Goal: Transaction & Acquisition: Purchase product/service

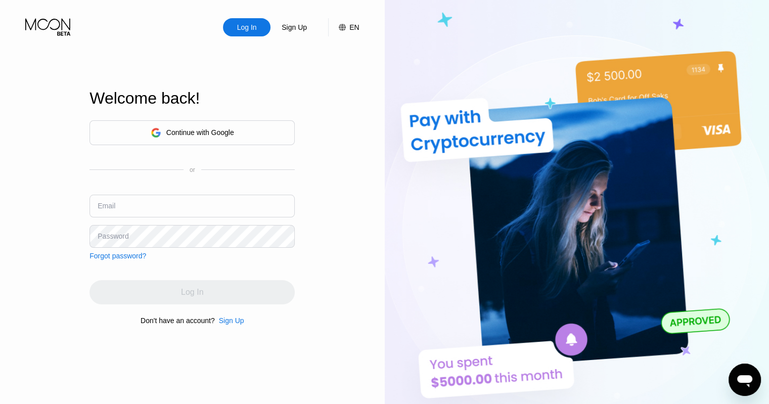
click at [269, 135] on div "Continue with Google" at bounding box center [191, 132] width 205 height 25
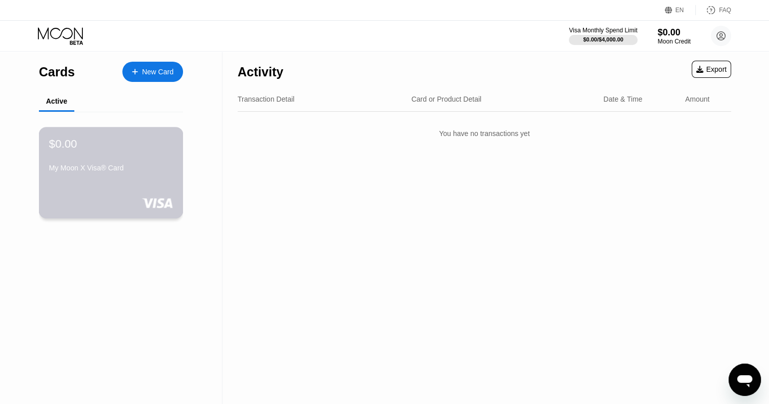
click at [134, 182] on div "$0.00 My Moon X Visa® Card" at bounding box center [111, 173] width 145 height 92
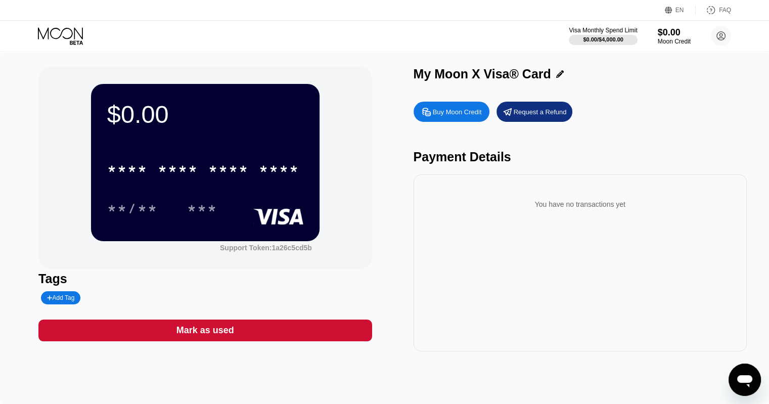
click at [450, 116] on div "Buy Moon Credit" at bounding box center [457, 112] width 49 height 9
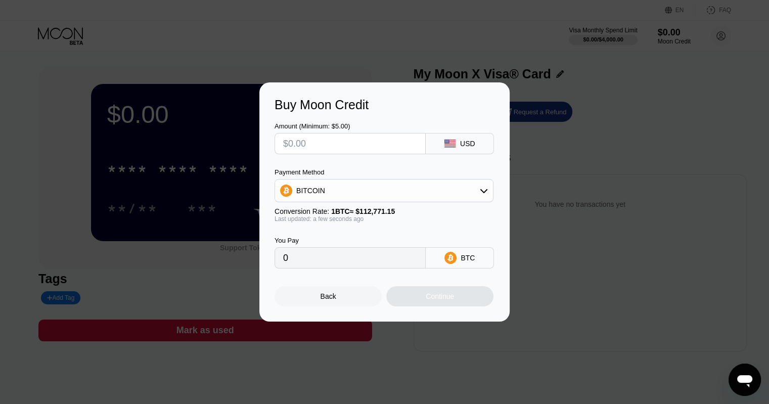
click at [468, 185] on div "BITCOIN" at bounding box center [384, 191] width 218 height 20
click at [404, 240] on div "USDT on TRON" at bounding box center [390, 241] width 191 height 8
type input "0.00"
click at [353, 144] on input "text" at bounding box center [350, 143] width 134 height 20
type input "$1"
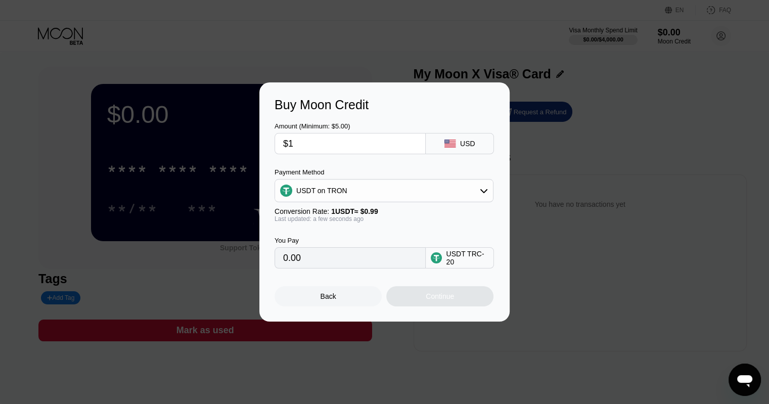
type input "1.01"
type input "$10"
type input "10.10"
type input "$100"
type input "101.01"
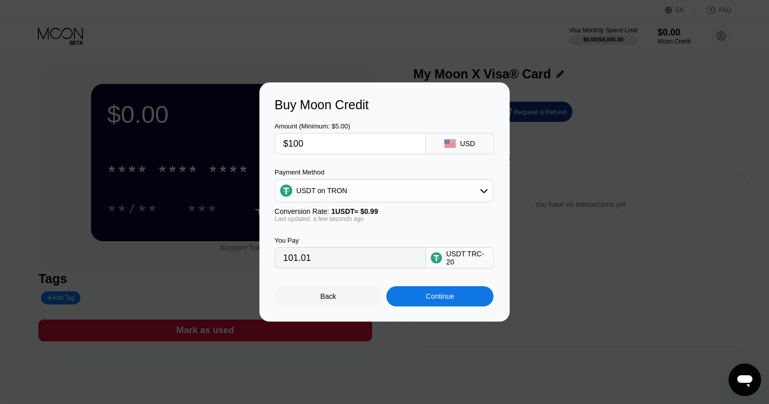
type input "$100"
click at [331, 300] on div "Back" at bounding box center [329, 296] width 16 height 8
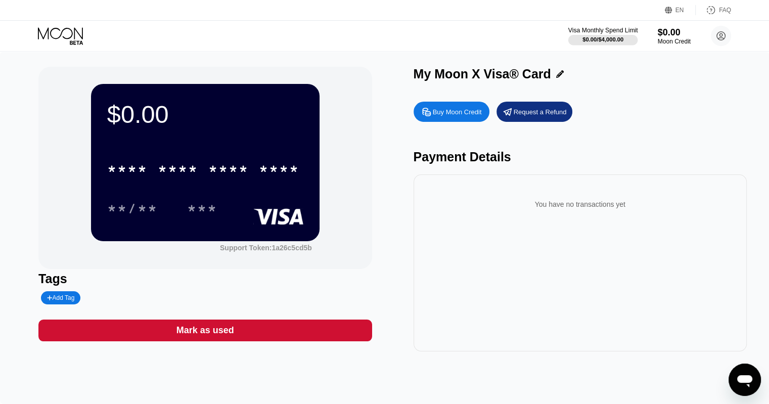
click at [595, 34] on div "$0.00 / $4,000.00" at bounding box center [603, 39] width 70 height 11
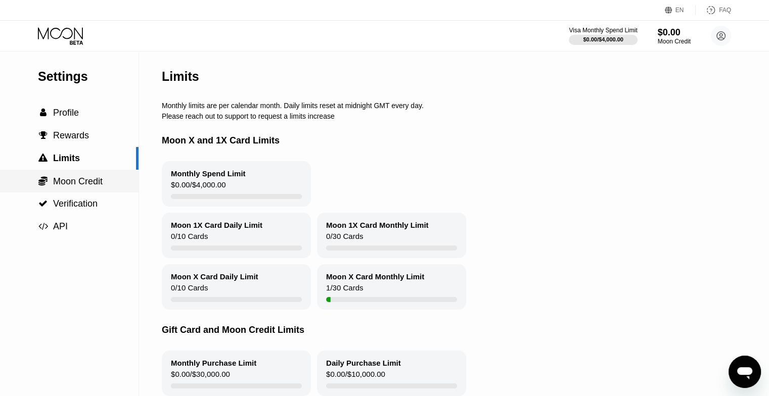
click at [77, 177] on div " Moon Credit" at bounding box center [69, 181] width 139 height 23
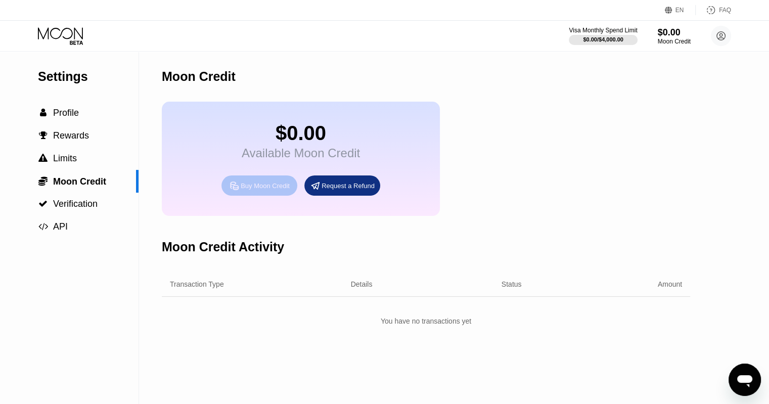
click at [259, 190] on div "Buy Moon Credit" at bounding box center [265, 186] width 49 height 9
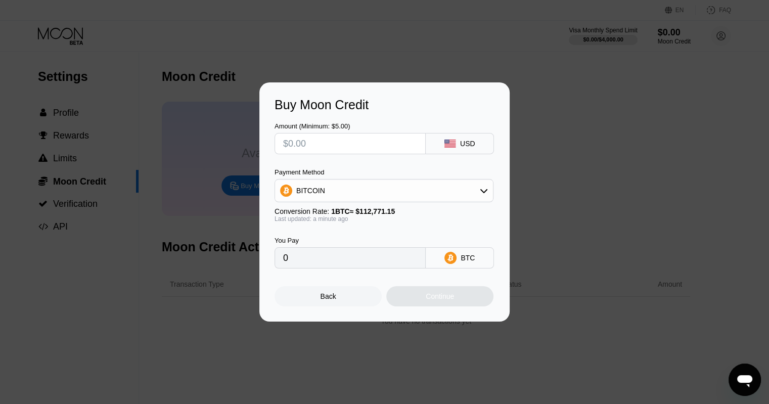
click at [481, 192] on icon at bounding box center [484, 191] width 8 height 8
click at [409, 234] on div "USDT on TRON" at bounding box center [384, 241] width 213 height 20
type input "0.00"
click at [318, 140] on input "text" at bounding box center [350, 143] width 134 height 20
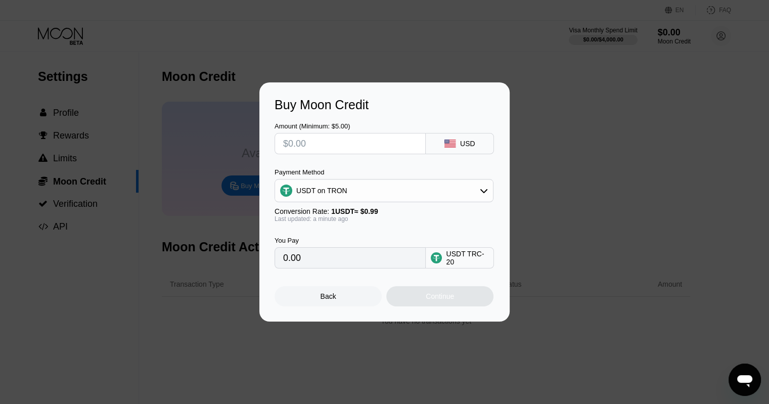
type input "$1"
type input "1.01"
type input "$10"
type input "10.10"
type input "$100"
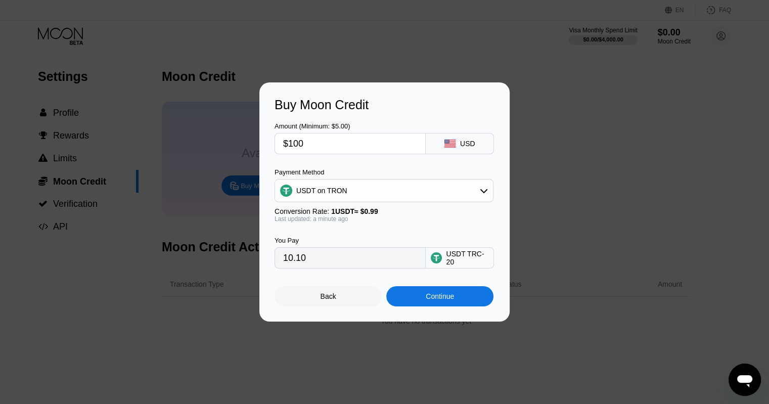
type input "101.01"
type input "$1000"
type input "1010.10"
type input "$1000"
click at [576, 166] on div "Buy Moon Credit Amount (Minimum: $5.00) $1000 USD Payment Method USDT on TRON C…" at bounding box center [384, 201] width 769 height 239
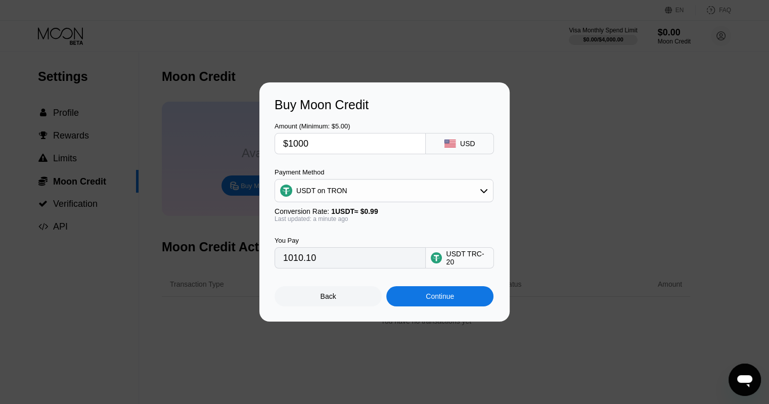
click at [370, 302] on div "Back" at bounding box center [328, 296] width 107 height 20
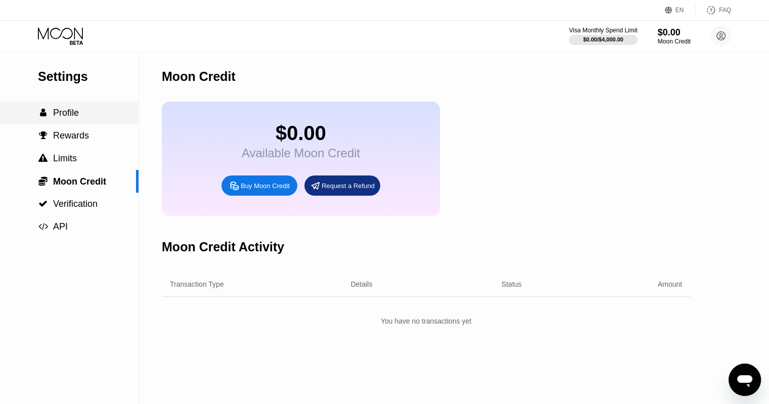
click at [74, 114] on span "Profile" at bounding box center [66, 113] width 26 height 10
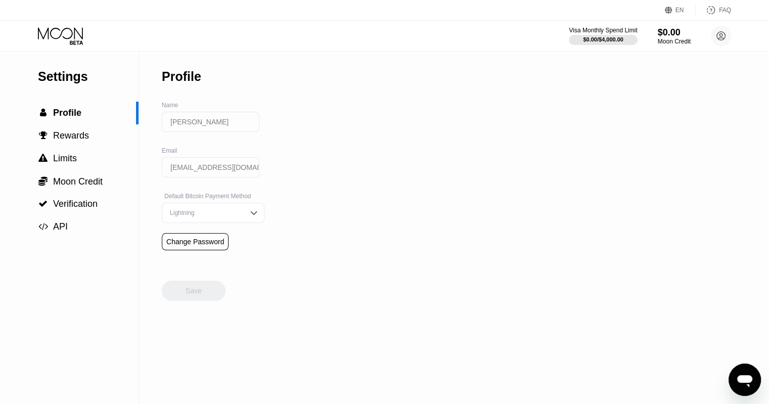
click at [213, 216] on div "Lightning" at bounding box center [205, 212] width 76 height 7
click at [208, 257] on div "On-Chain" at bounding box center [213, 253] width 92 height 7
click at [188, 291] on div "Save" at bounding box center [194, 291] width 64 height 20
click at [94, 187] on span "Moon Credit" at bounding box center [78, 181] width 50 height 10
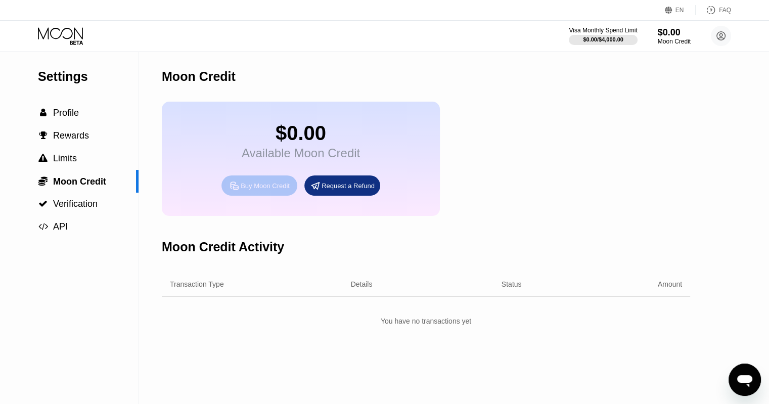
click at [247, 190] on div "Buy Moon Credit" at bounding box center [265, 186] width 49 height 9
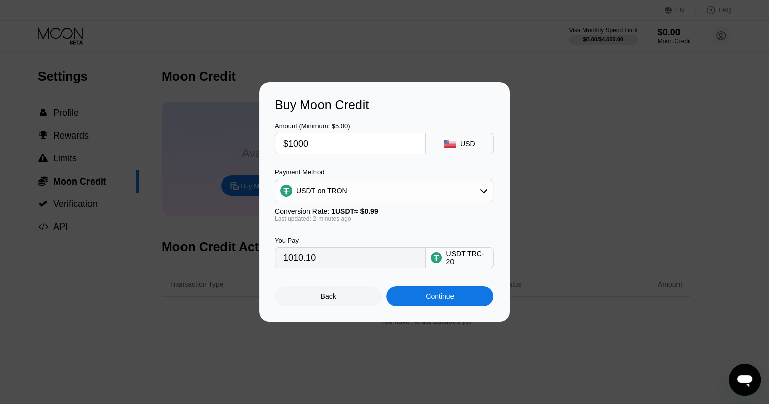
click at [334, 196] on div "USDT on TRON" at bounding box center [384, 191] width 218 height 20
click at [333, 196] on div "USDT on TRON" at bounding box center [384, 191] width 218 height 20
click at [329, 300] on div "Back" at bounding box center [329, 296] width 16 height 8
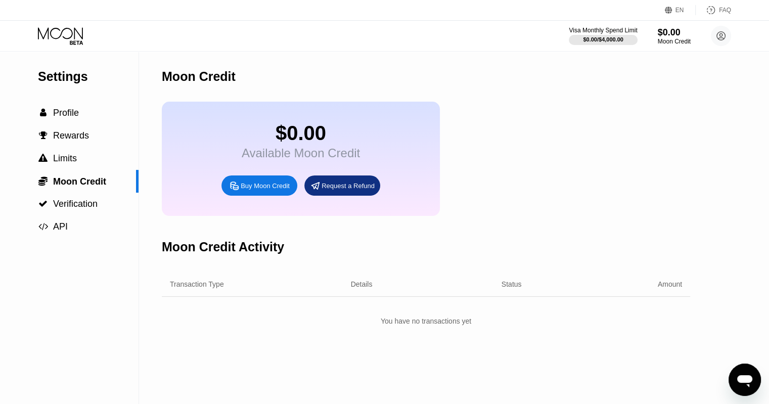
click at [71, 34] on icon at bounding box center [61, 36] width 47 height 18
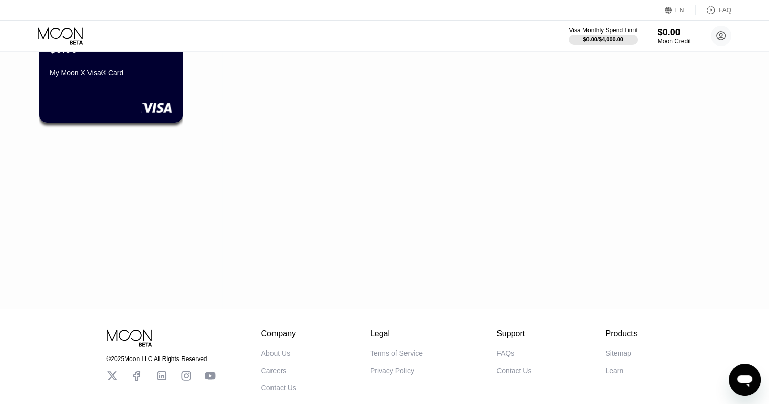
scroll to position [2, 0]
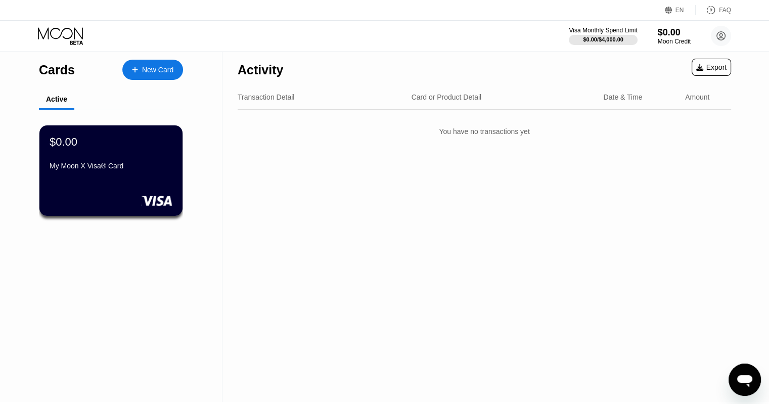
click at [132, 66] on icon at bounding box center [135, 69] width 6 height 7
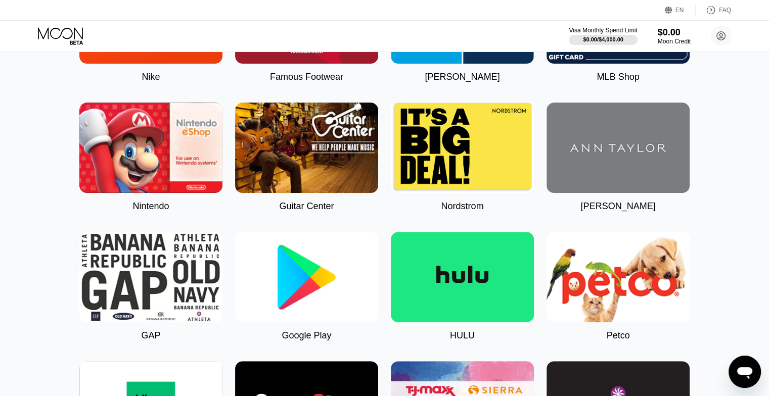
scroll to position [506, 0]
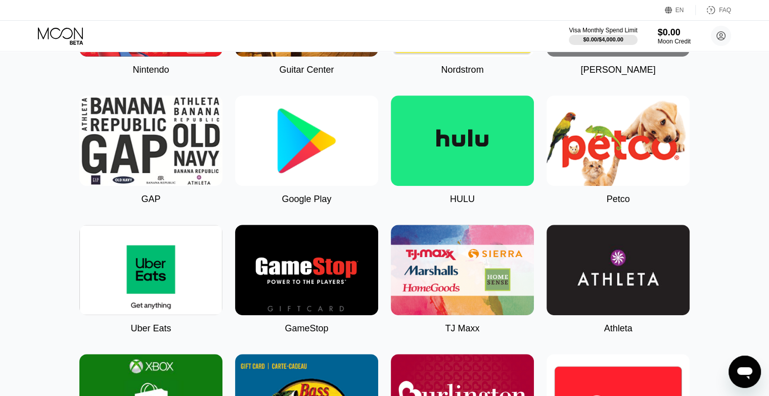
click at [315, 165] on img at bounding box center [306, 141] width 143 height 91
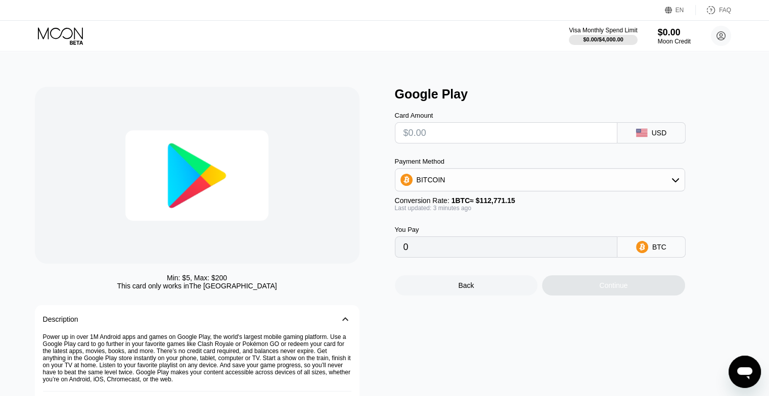
click at [666, 186] on div "BITCOIN" at bounding box center [539, 180] width 289 height 20
click at [504, 231] on div "USDT on TRON" at bounding box center [546, 230] width 262 height 8
type input "0.00"
click at [476, 141] on input "text" at bounding box center [505, 133] width 205 height 20
type input "$1"
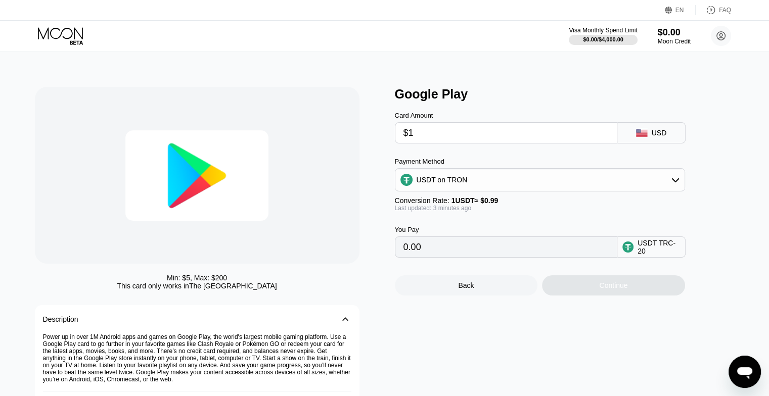
type input "1.01"
type input "$100"
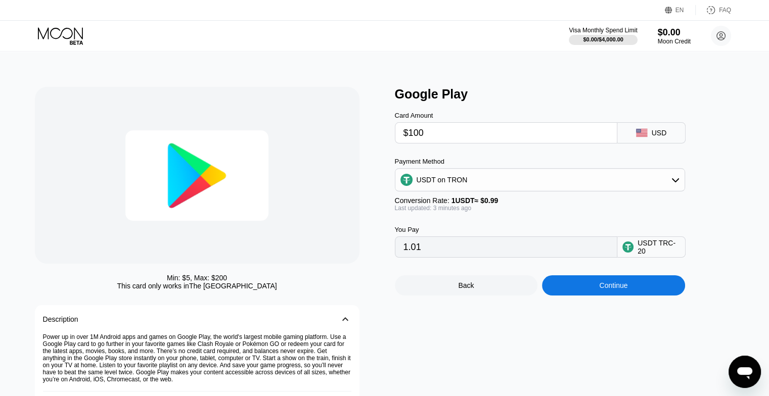
type input "101.01"
type input "$100"
click at [459, 335] on div "Google Play Card Amount $100 USD Payment Method USDT on TRON Conversion Rate: 1…" at bounding box center [570, 268] width 350 height 362
click at [659, 137] on div "USD" at bounding box center [659, 133] width 15 height 8
click at [638, 132] on icon at bounding box center [638, 131] width 5 height 4
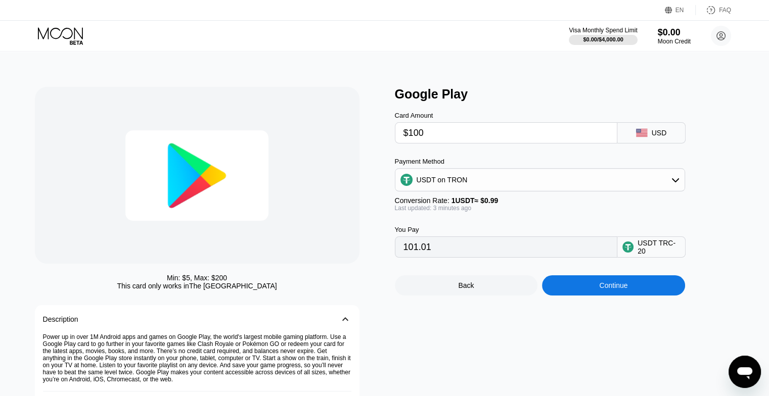
click at [638, 132] on icon at bounding box center [638, 131] width 5 height 4
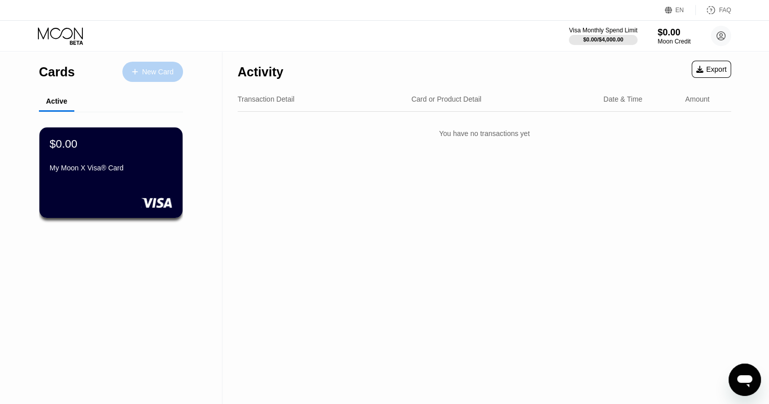
click at [164, 68] on div "New Card" at bounding box center [157, 72] width 31 height 9
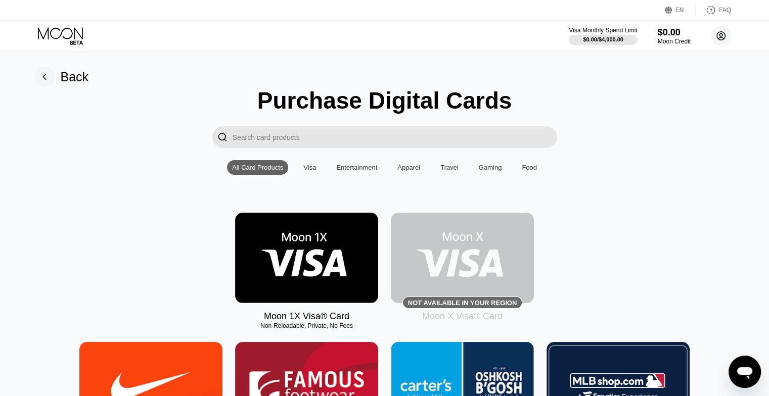
click at [724, 40] on circle at bounding box center [721, 36] width 20 height 20
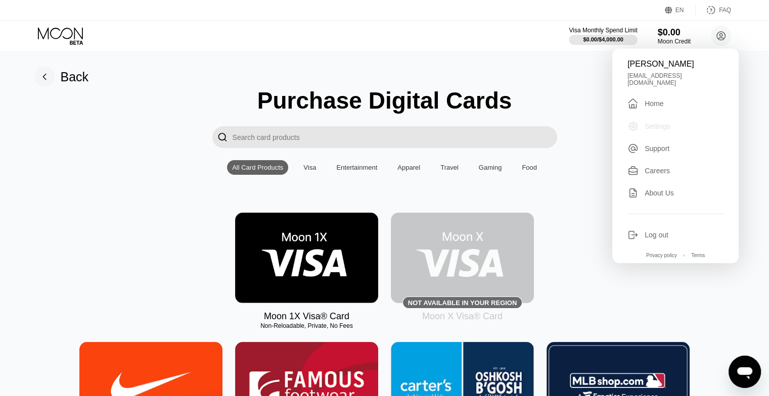
click at [661, 123] on div "Settings" at bounding box center [658, 126] width 26 height 8
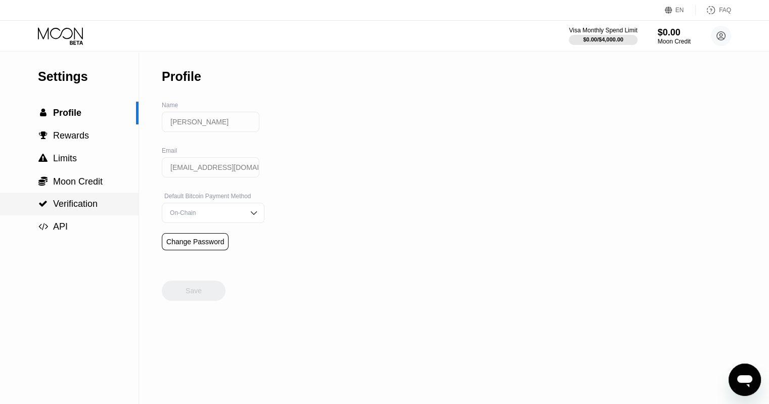
click at [73, 206] on span "Verification" at bounding box center [75, 204] width 44 height 10
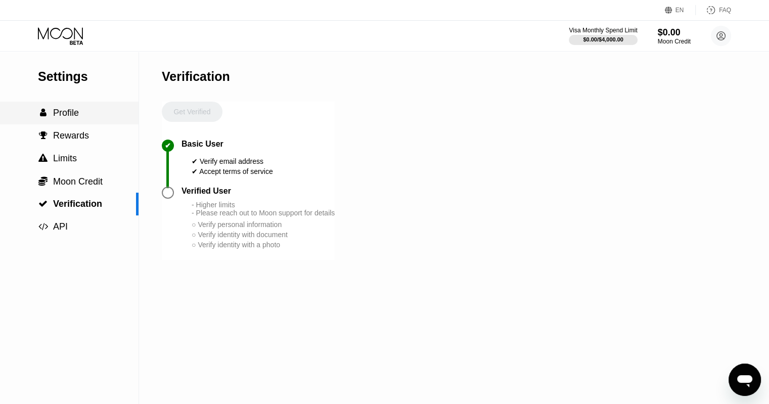
click at [73, 118] on span "Profile" at bounding box center [66, 113] width 26 height 10
